Goal: Information Seeking & Learning: Learn about a topic

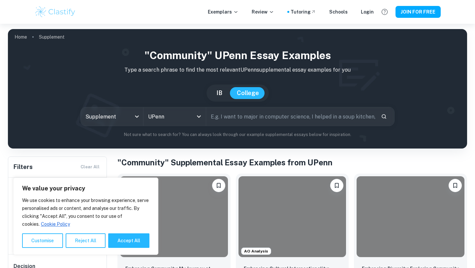
scroll to position [115, 0]
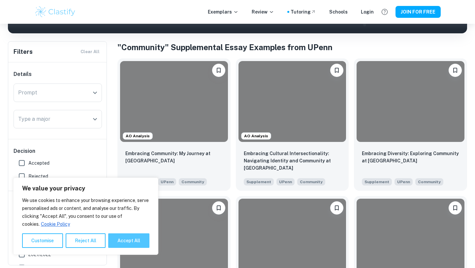
click at [124, 240] on button "Accept All" at bounding box center [128, 240] width 41 height 15
checkbox input "true"
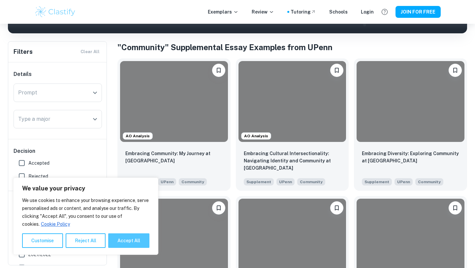
checkbox input "true"
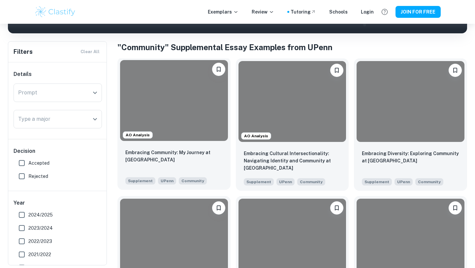
click at [165, 133] on div at bounding box center [174, 100] width 108 height 81
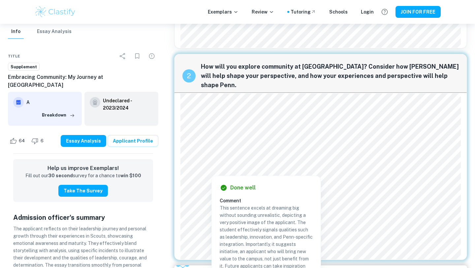
scroll to position [178, 0]
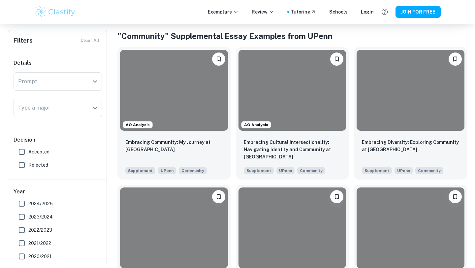
scroll to position [129, 0]
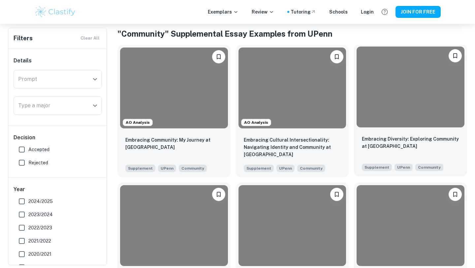
click at [402, 104] on div at bounding box center [411, 87] width 108 height 81
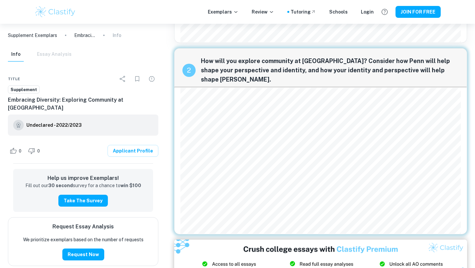
scroll to position [175, 0]
